Goal: Task Accomplishment & Management: Manage account settings

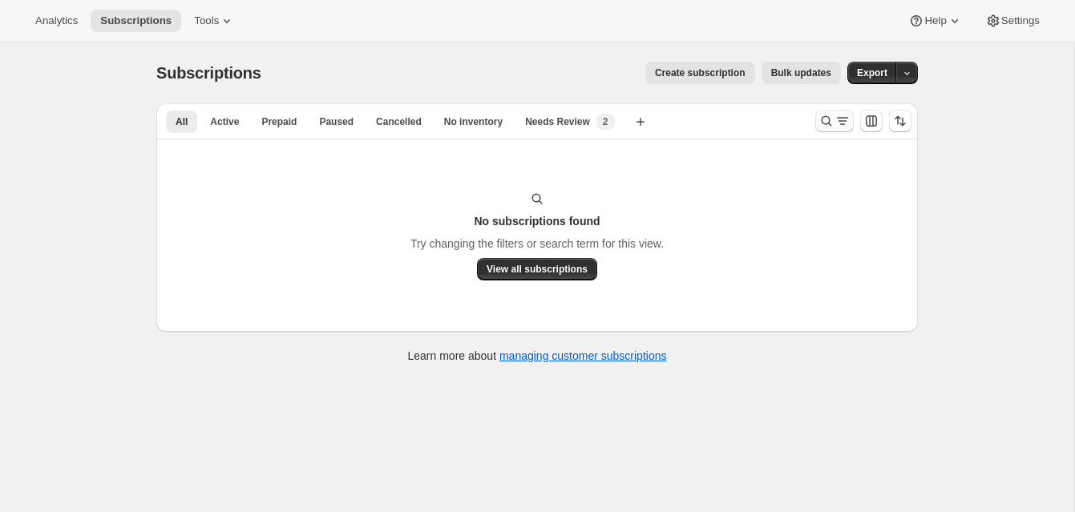
click at [823, 117] on icon "Search and filter results" at bounding box center [826, 121] width 16 height 16
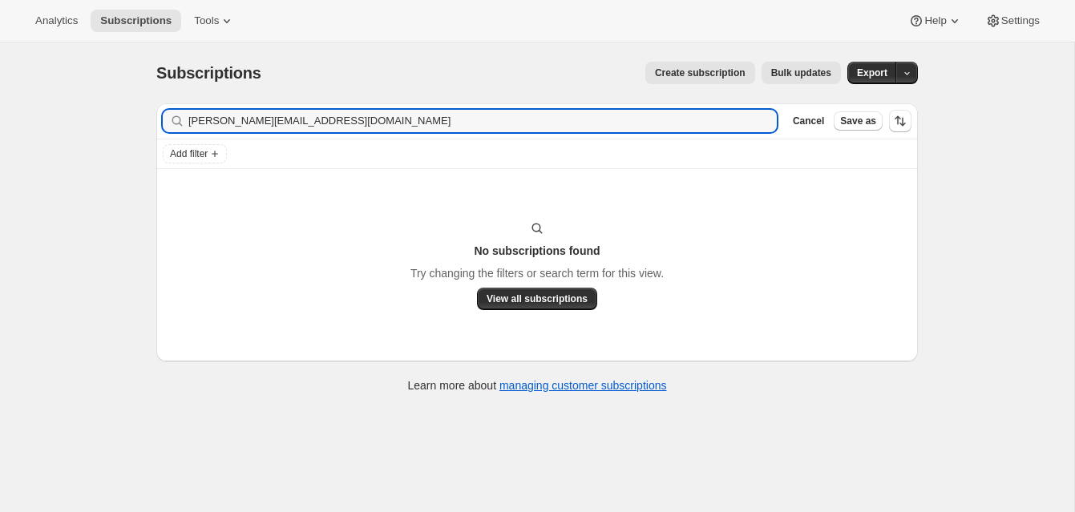
drag, startPoint x: 365, startPoint y: 128, endPoint x: 172, endPoint y: 116, distance: 192.7
click at [172, 116] on div "[PERSON_NAME][EMAIL_ADDRESS][DOMAIN_NAME] Clear" at bounding box center [470, 121] width 614 height 22
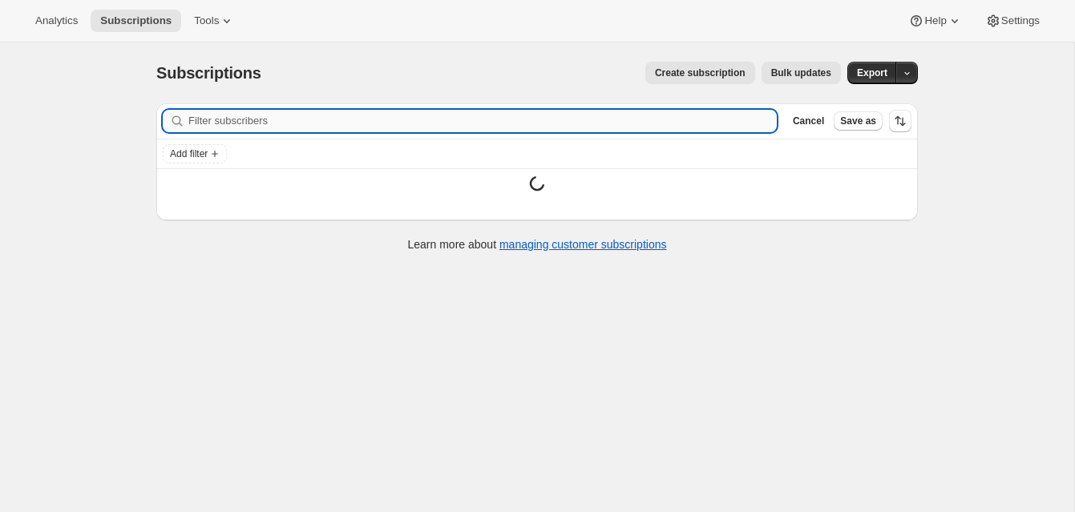
scroll to position [1, 0]
click at [205, 120] on input "Filter subscribers" at bounding box center [482, 120] width 588 height 22
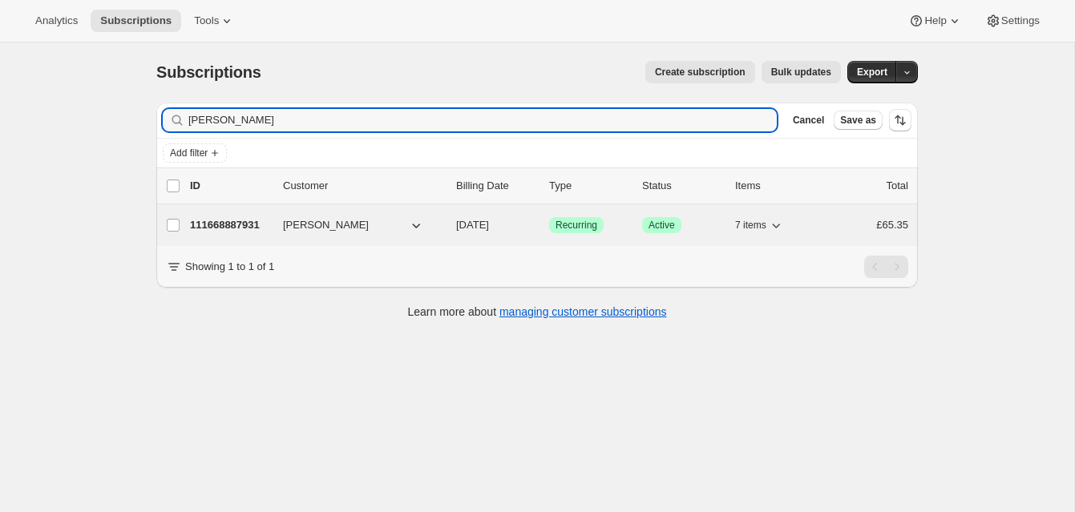
type input "[PERSON_NAME]"
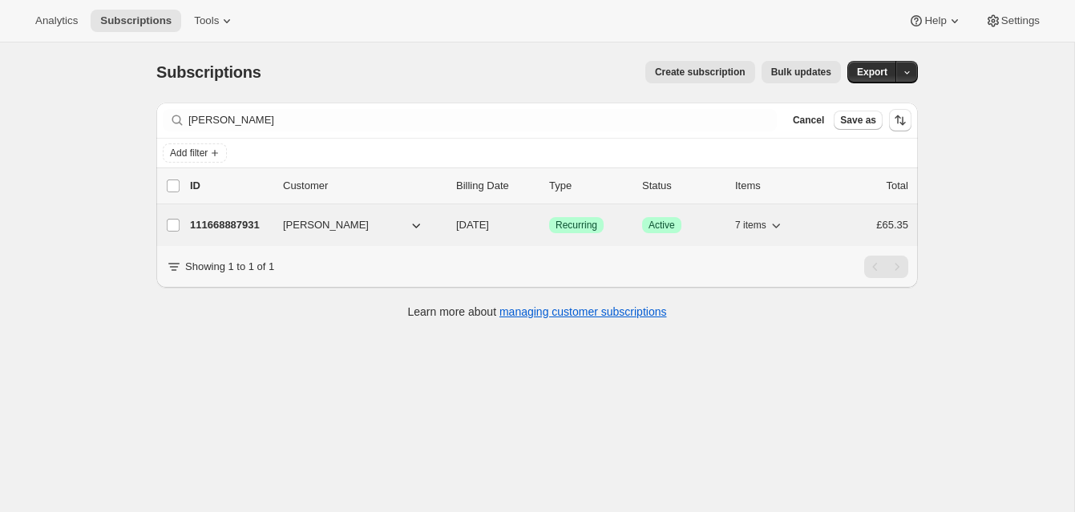
click at [249, 220] on p "111668887931" at bounding box center [230, 225] width 80 height 16
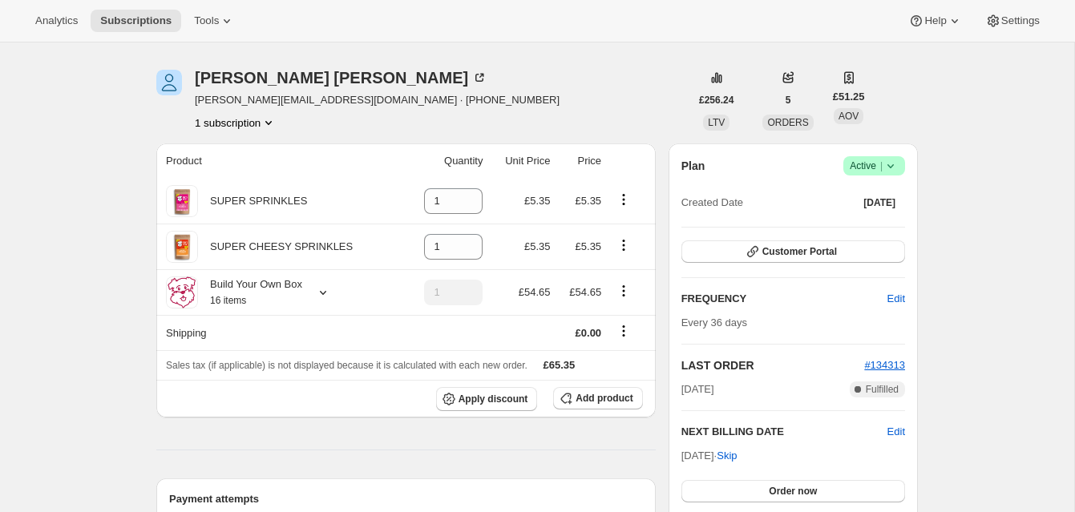
scroll to position [46, 0]
click at [870, 160] on span "Active |" at bounding box center [874, 167] width 49 height 16
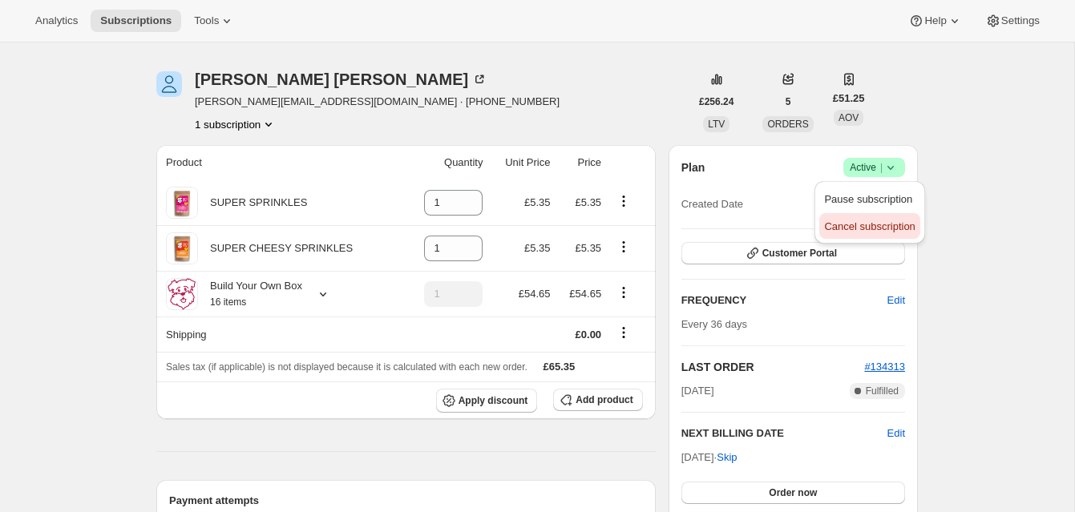
click at [847, 228] on span "Cancel subscription" at bounding box center [869, 226] width 91 height 12
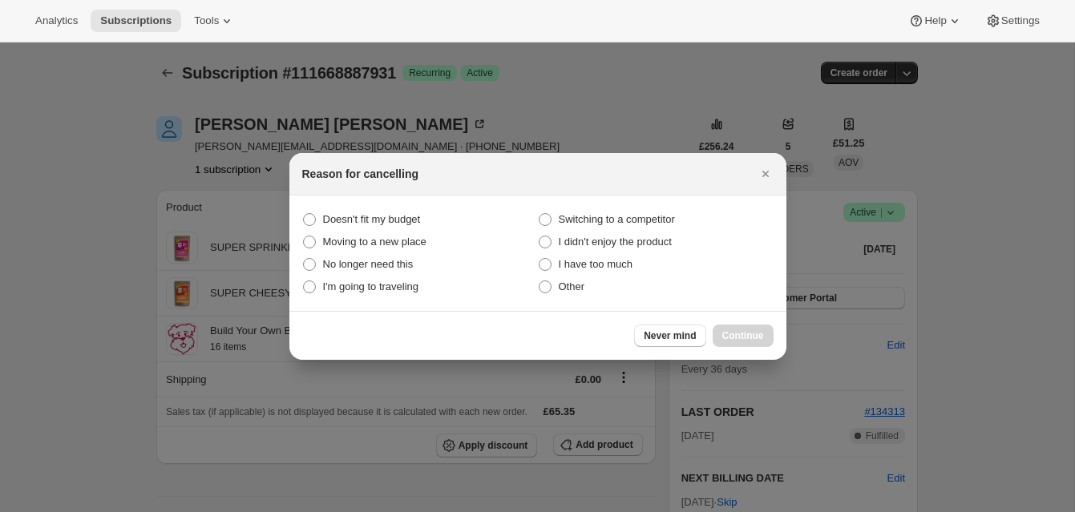
scroll to position [43, 0]
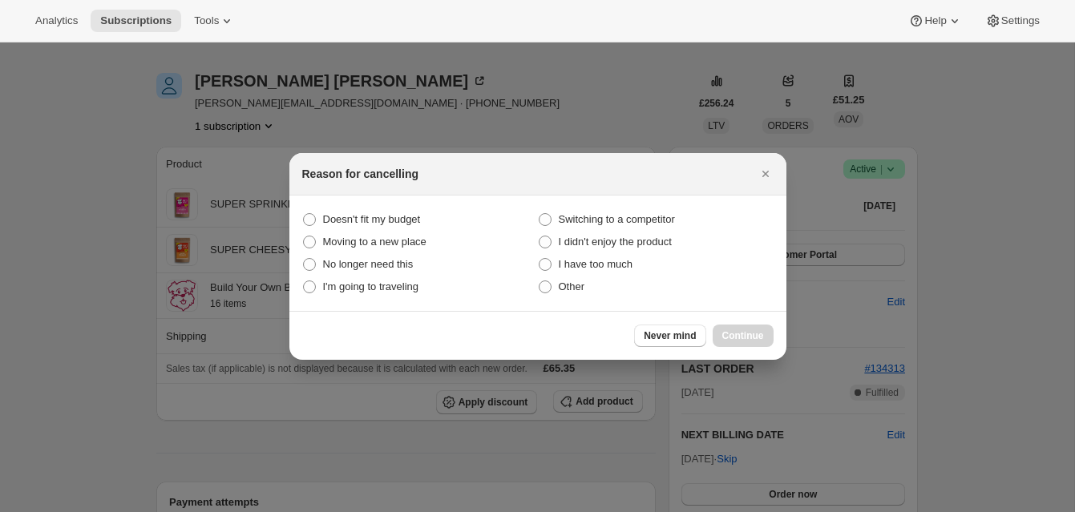
drag, startPoint x: 551, startPoint y: 288, endPoint x: 600, endPoint y: 307, distance: 52.5
click at [551, 288] on span ":rbs:" at bounding box center [545, 287] width 13 height 13
click at [539, 281] on input "Other" at bounding box center [539, 281] width 1 height 1
radio input "true"
click at [739, 332] on span "Continue" at bounding box center [743, 335] width 42 height 13
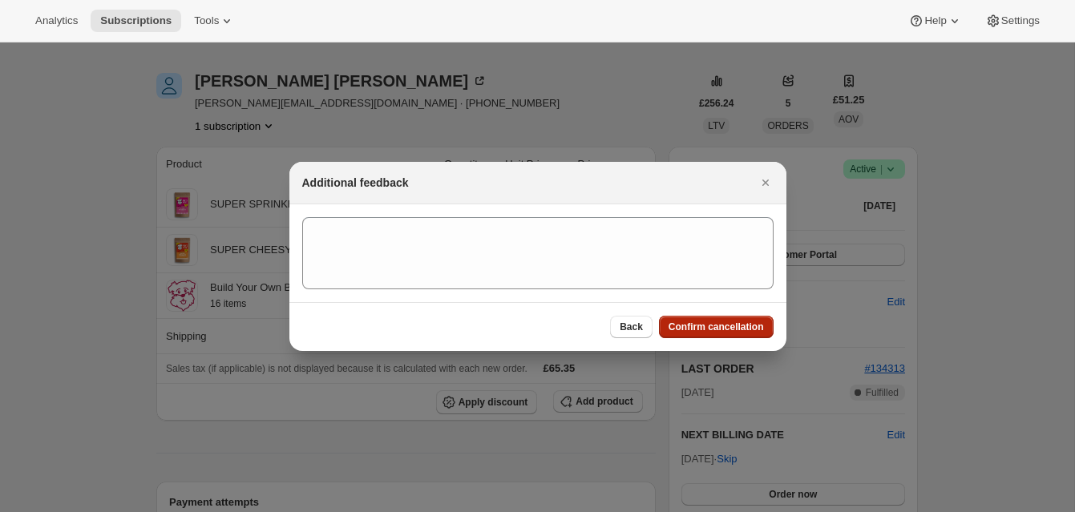
click at [734, 321] on span "Confirm cancellation" at bounding box center [715, 327] width 95 height 13
